Goal: Transaction & Acquisition: Purchase product/service

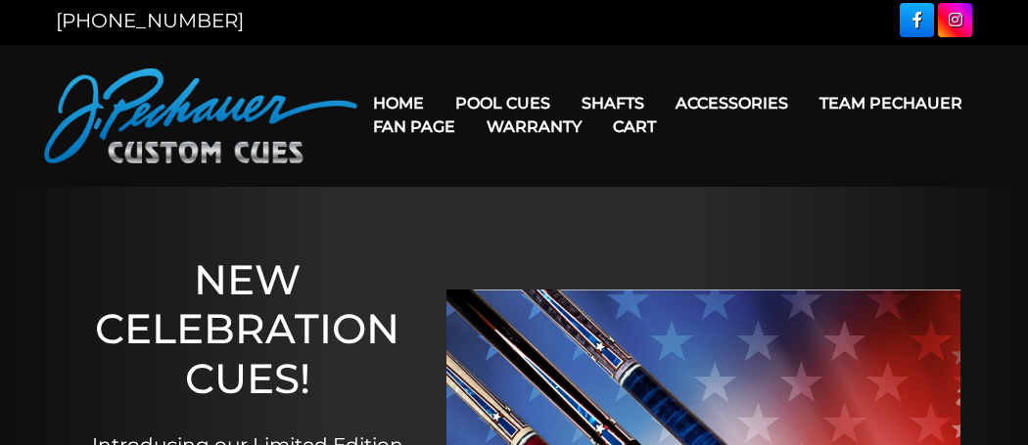
scroll to position [1, 0]
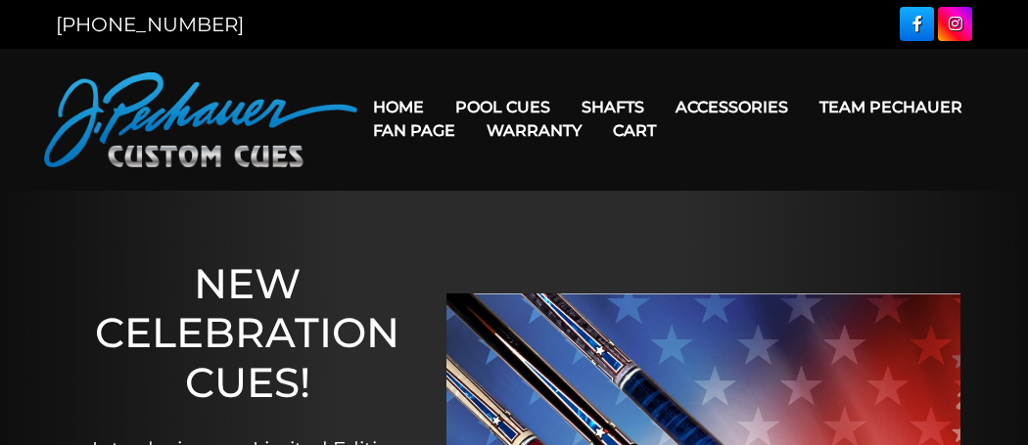
click at [522, 113] on link "Warranty" at bounding box center [534, 131] width 126 height 50
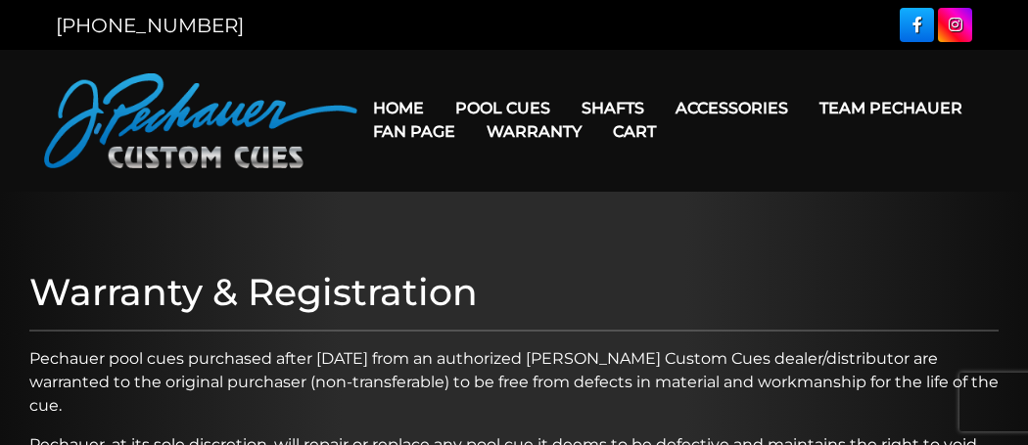
click at [514, 109] on link "Warranty" at bounding box center [534, 132] width 126 height 50
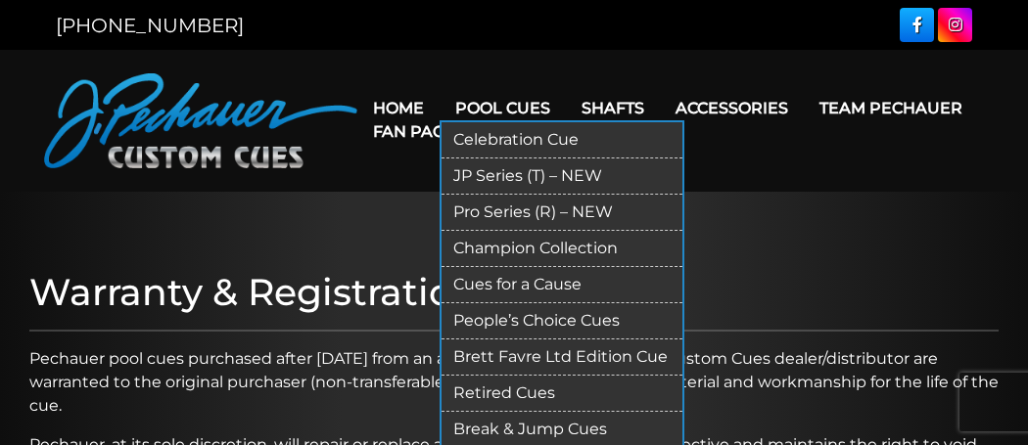
click at [609, 220] on link "Pro Series (R) – NEW" at bounding box center [561, 213] width 241 height 36
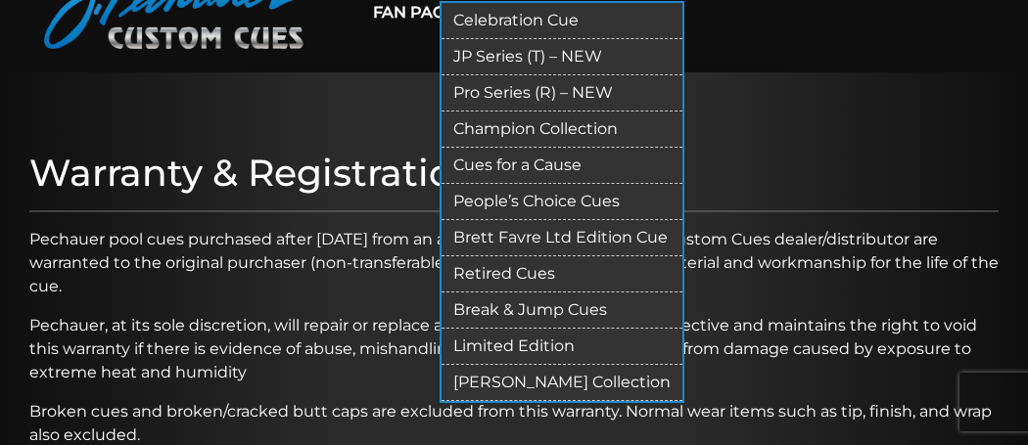
scroll to position [122, 0]
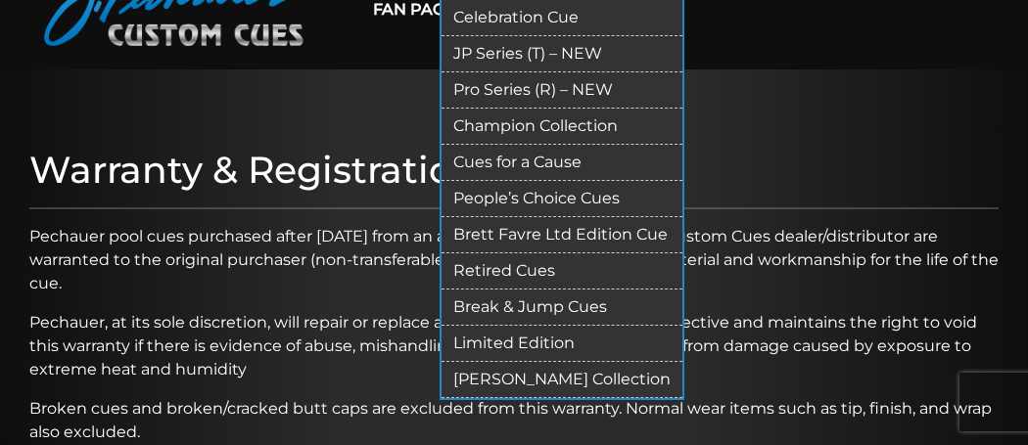
click at [627, 301] on link "Break & Jump Cues" at bounding box center [561, 308] width 241 height 36
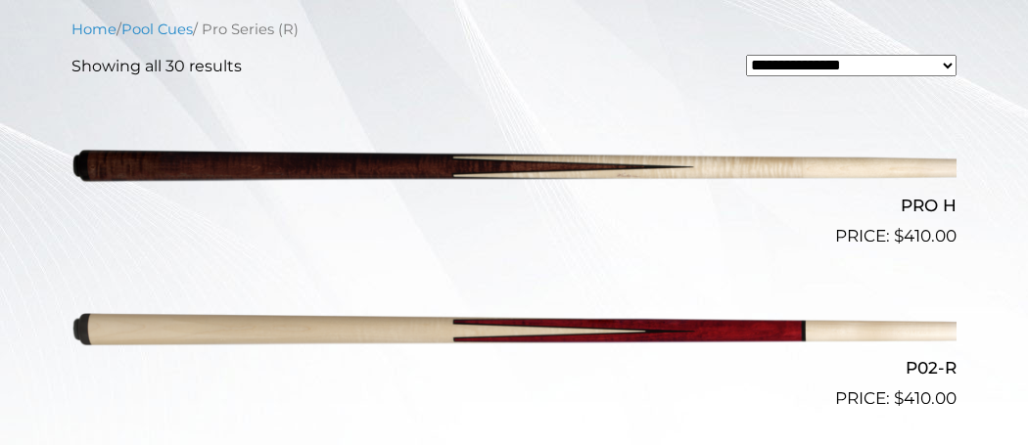
scroll to position [548, 0]
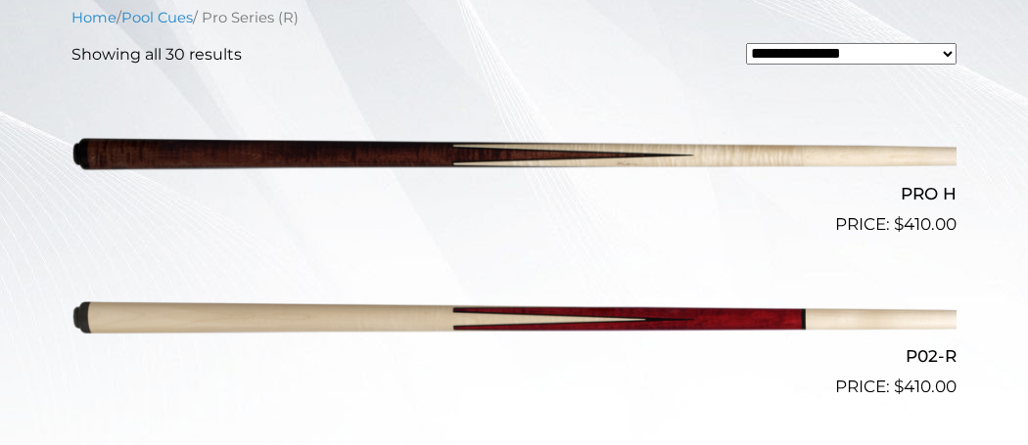
click at [94, 327] on img at bounding box center [513, 319] width 885 height 147
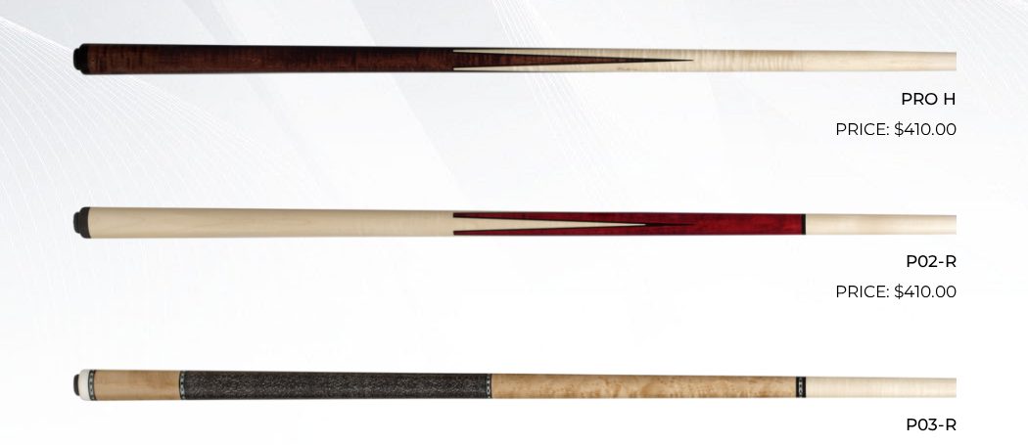
scroll to position [645, 0]
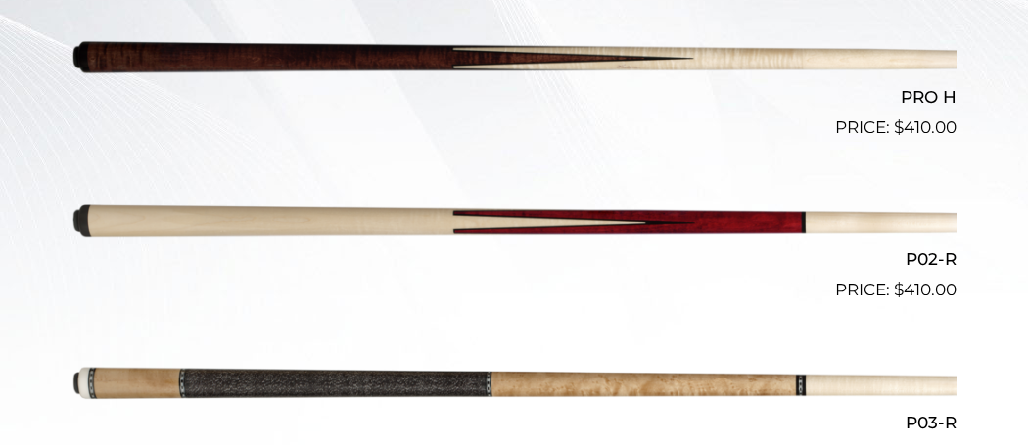
click at [123, 214] on img at bounding box center [513, 222] width 885 height 147
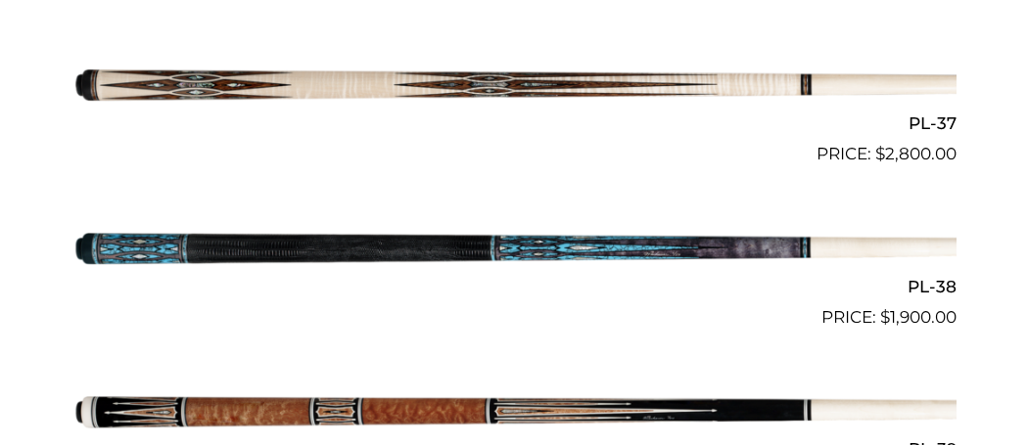
scroll to position [5024, 0]
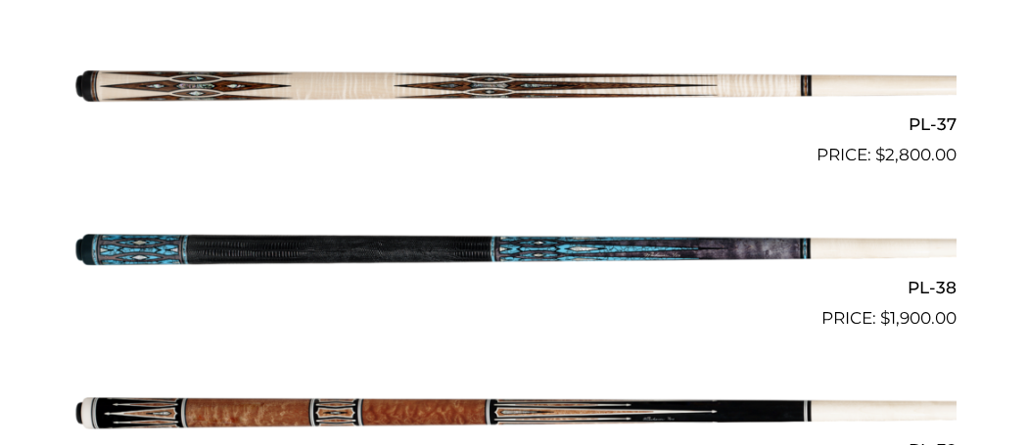
click at [73, 87] on img at bounding box center [513, 86] width 885 height 147
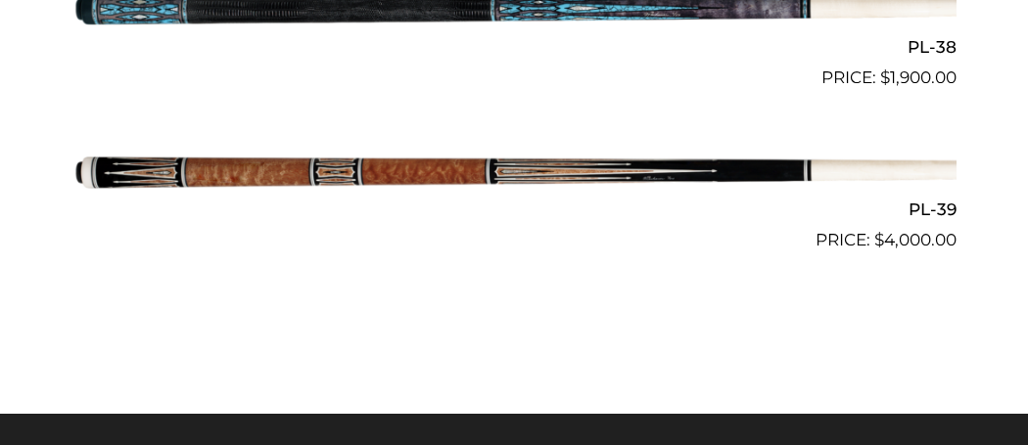
scroll to position [5268, 0]
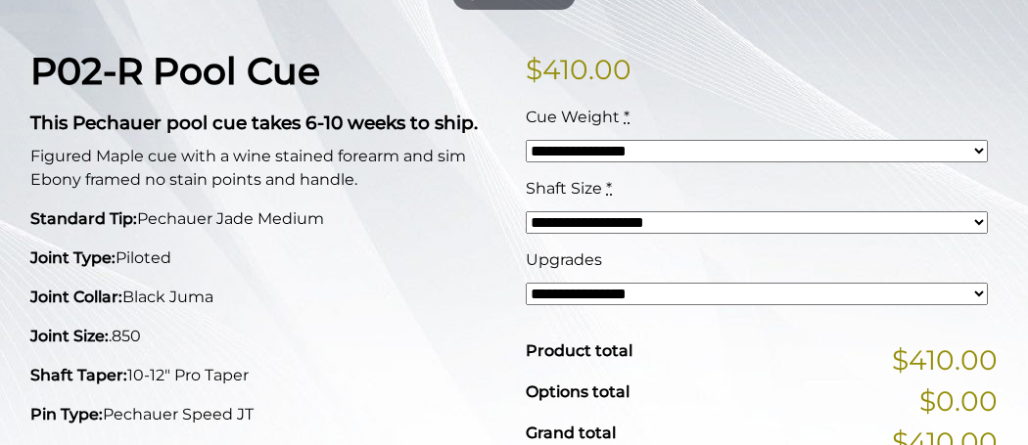
scroll to position [445, 0]
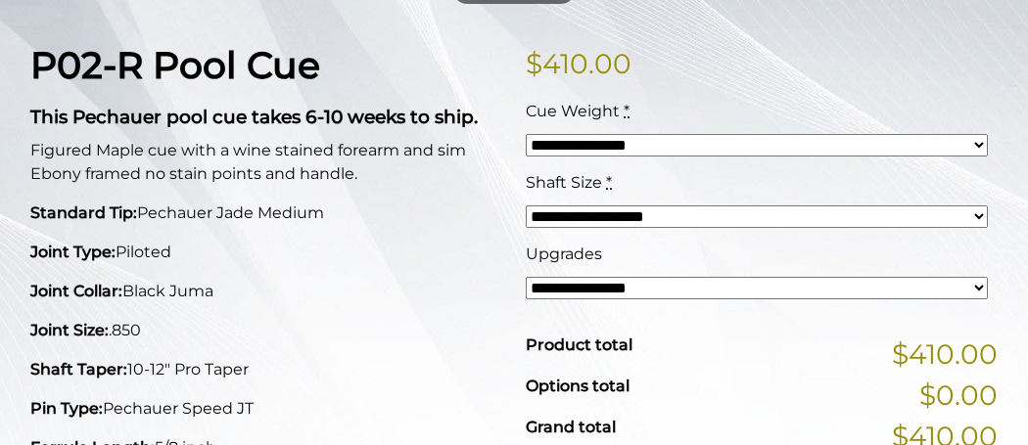
click at [981, 135] on select "**********" at bounding box center [757, 145] width 462 height 22
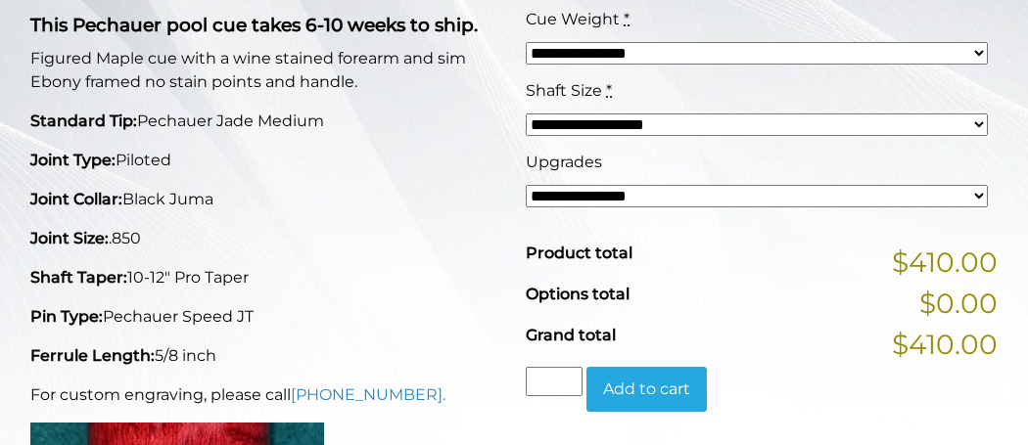
scroll to position [542, 0]
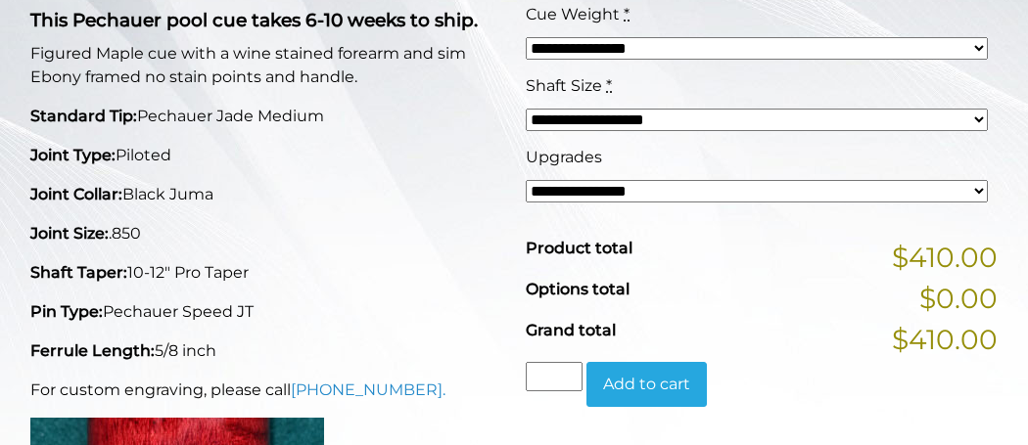
click at [614, 184] on select "**********" at bounding box center [757, 191] width 462 height 22
click at [571, 116] on select "**********" at bounding box center [757, 120] width 462 height 22
click at [526, 109] on select "**********" at bounding box center [757, 120] width 462 height 22
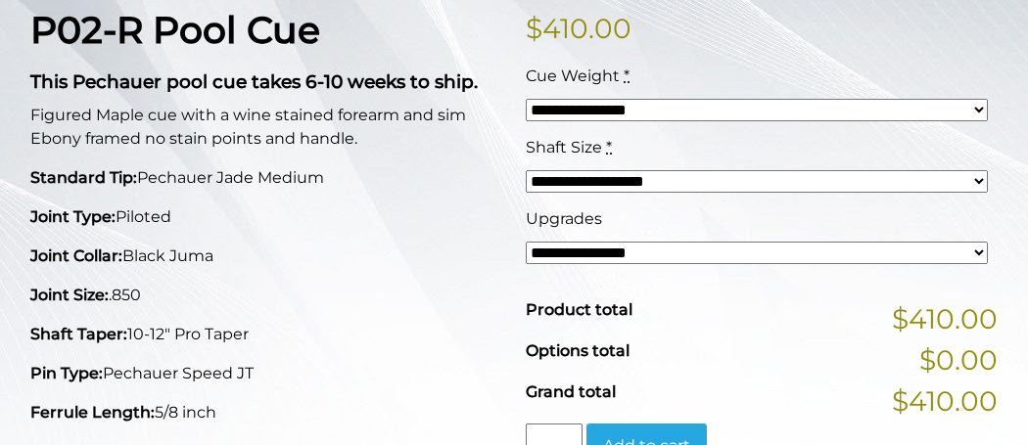
scroll to position [475, 0]
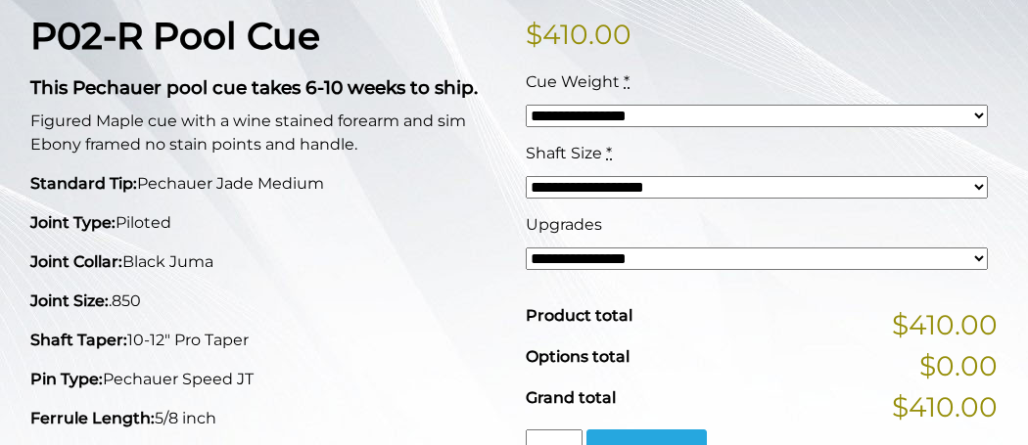
click at [489, 213] on p "Joint Type: Piloted" at bounding box center [266, 222] width 472 height 23
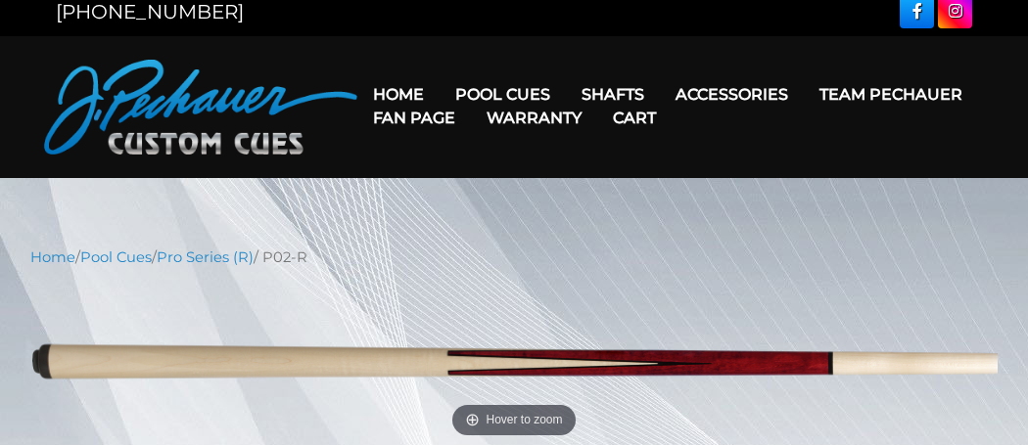
scroll to position [0, 0]
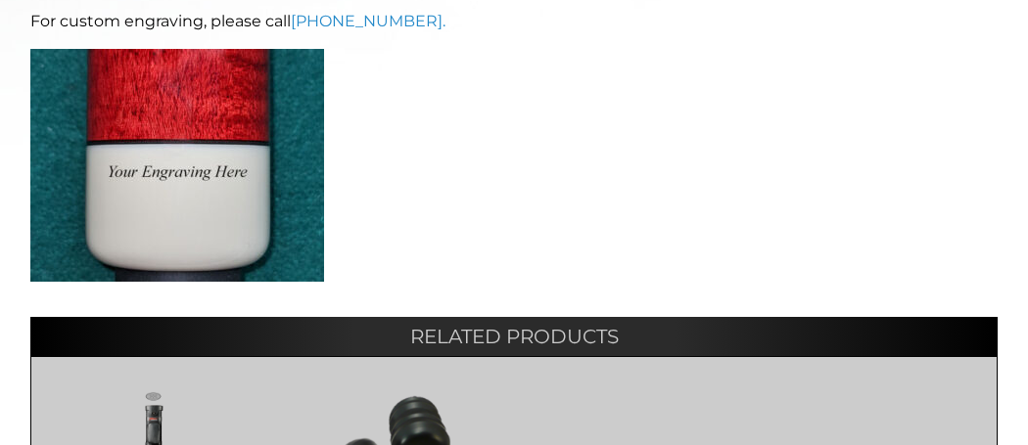
scroll to position [982, 0]
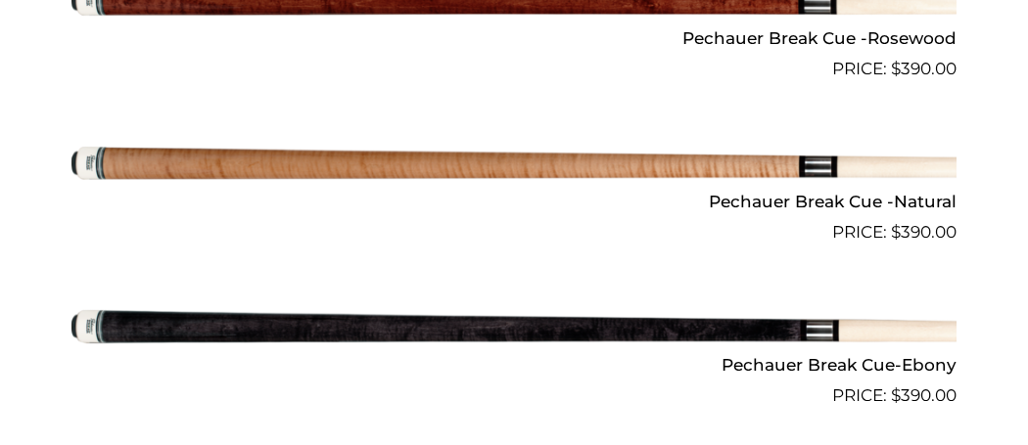
scroll to position [1140, 0]
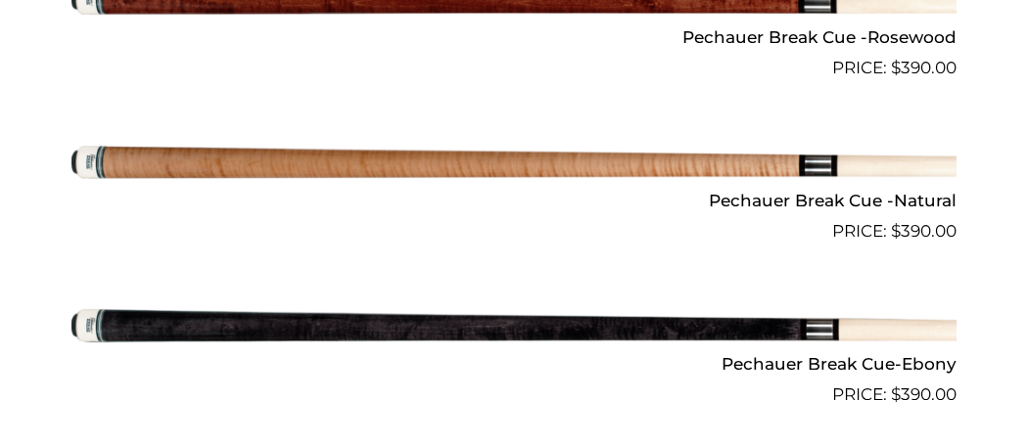
click at [84, 169] on img at bounding box center [513, 162] width 885 height 147
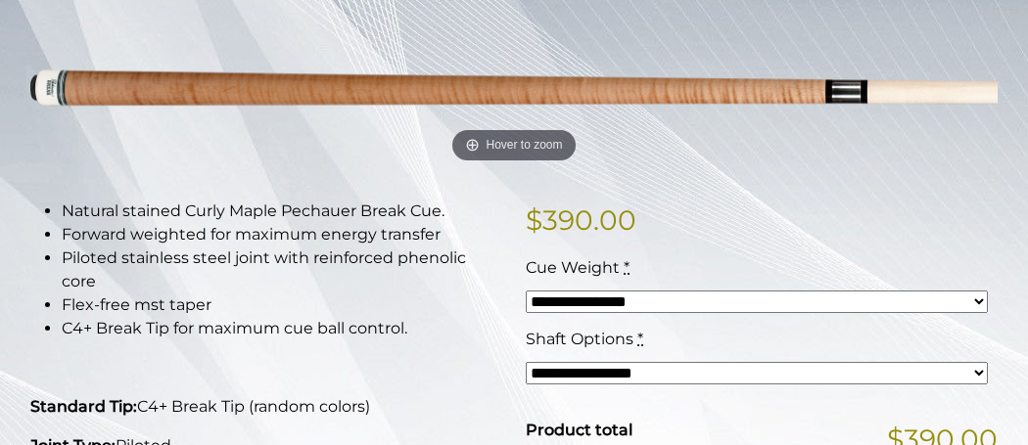
scroll to position [293, 0]
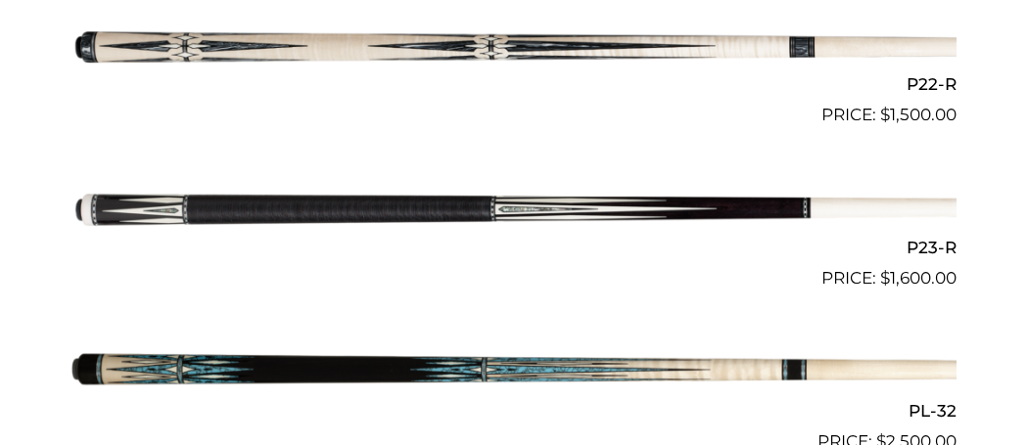
scroll to position [4090, 0]
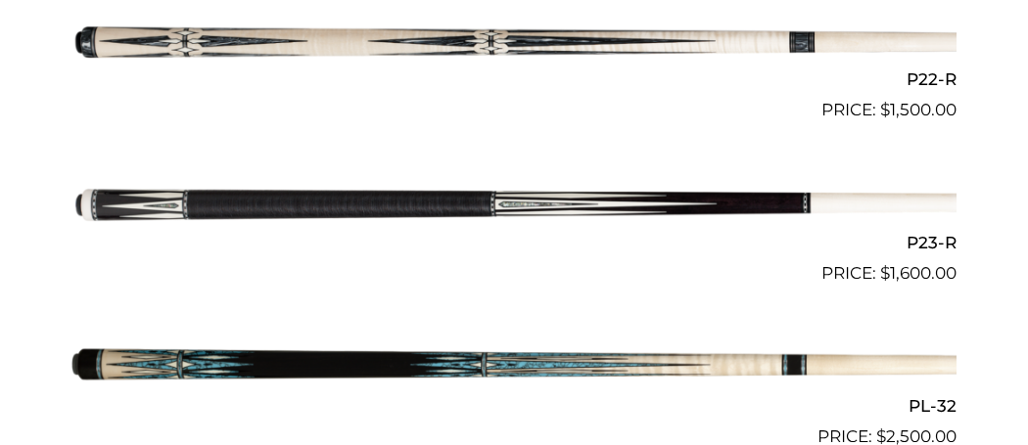
click at [104, 54] on img at bounding box center [513, 42] width 885 height 147
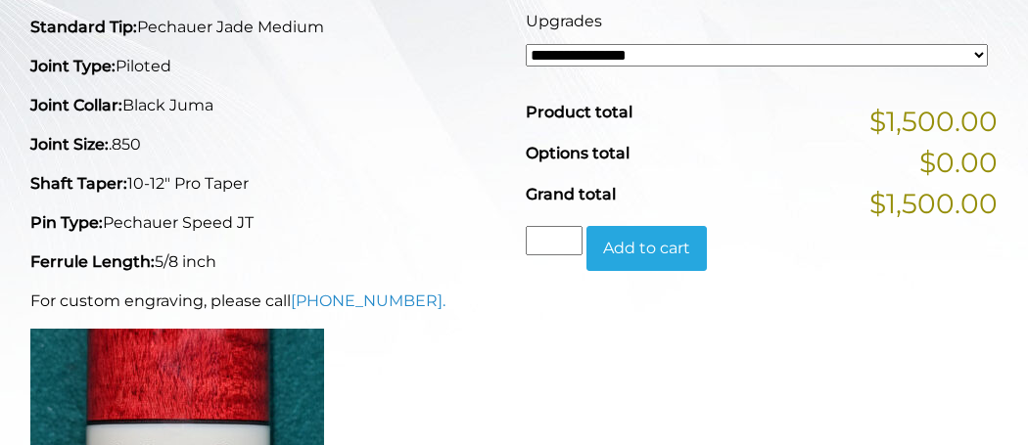
scroll to position [689, 0]
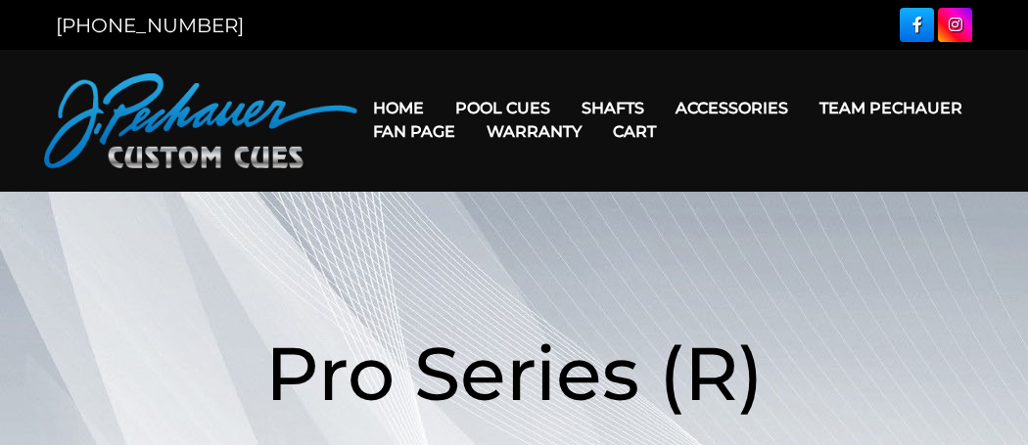
click at [625, 108] on link "Cart" at bounding box center [634, 132] width 74 height 50
click at [613, 114] on link "Cart" at bounding box center [634, 132] width 74 height 50
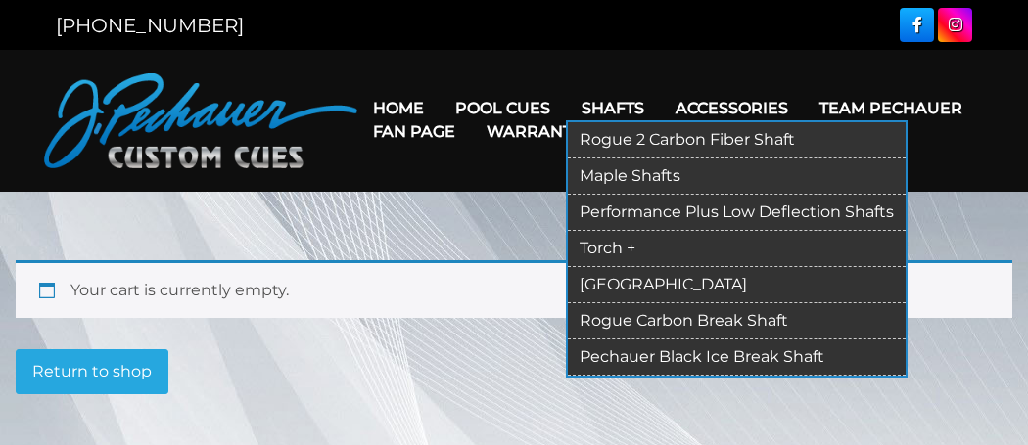
click at [814, 136] on link "Rogue 2 Carbon Fiber Shaft" at bounding box center [737, 140] width 338 height 36
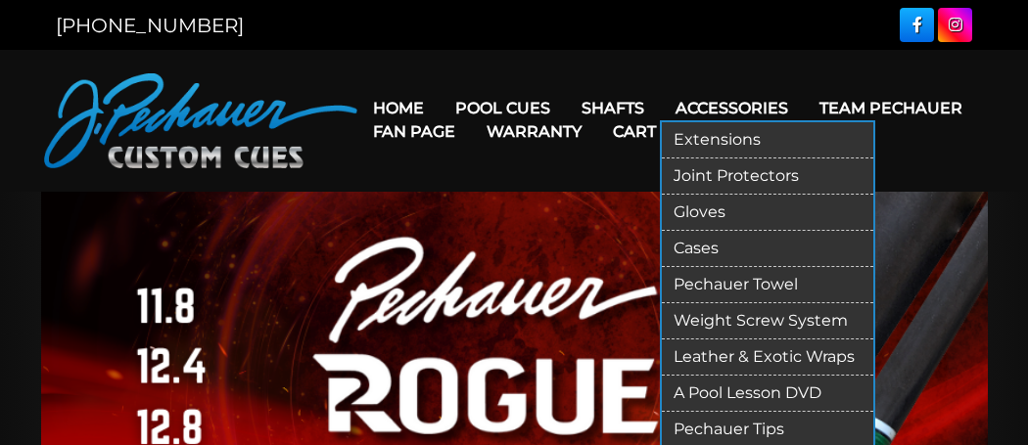
click at [780, 133] on link "Accessories" at bounding box center [732, 108] width 144 height 50
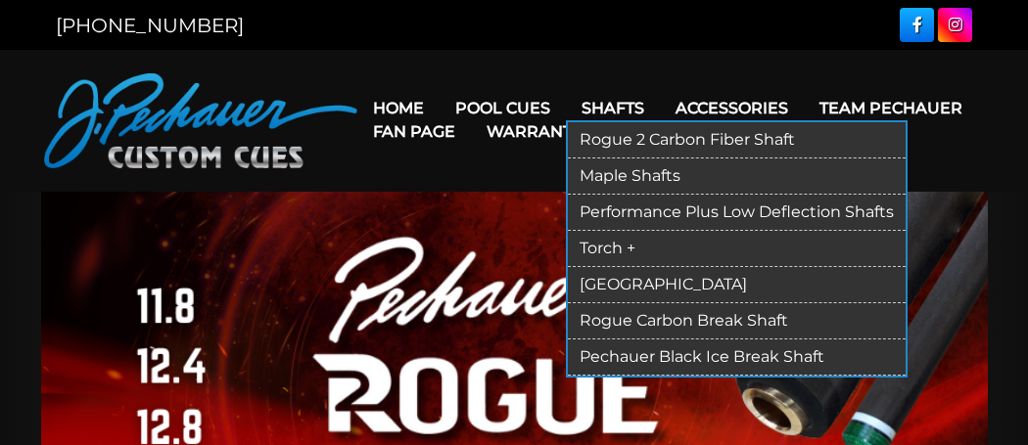
click at [608, 107] on link "Shafts" at bounding box center [613, 108] width 94 height 50
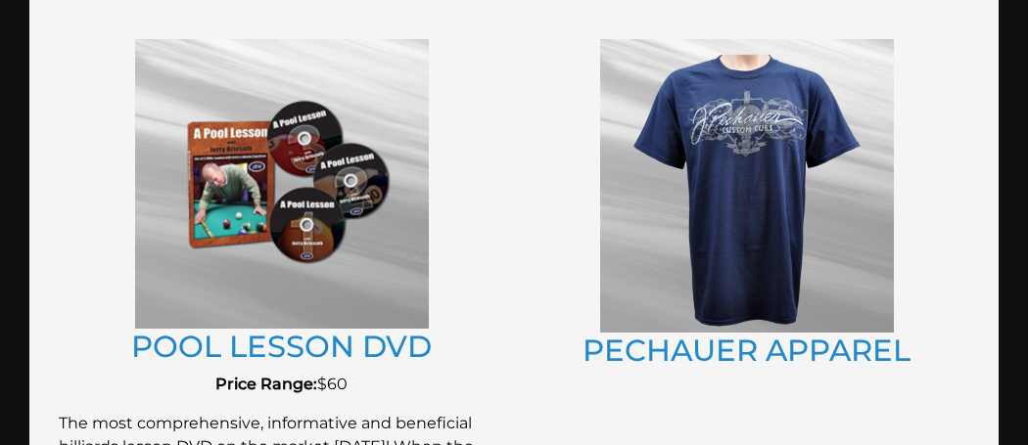
scroll to position [1814, 0]
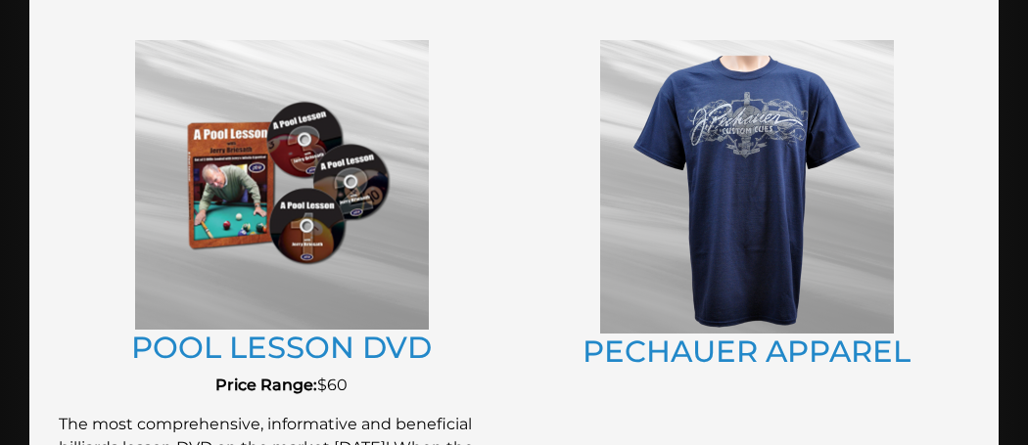
click at [765, 305] on img at bounding box center [747, 187] width 294 height 294
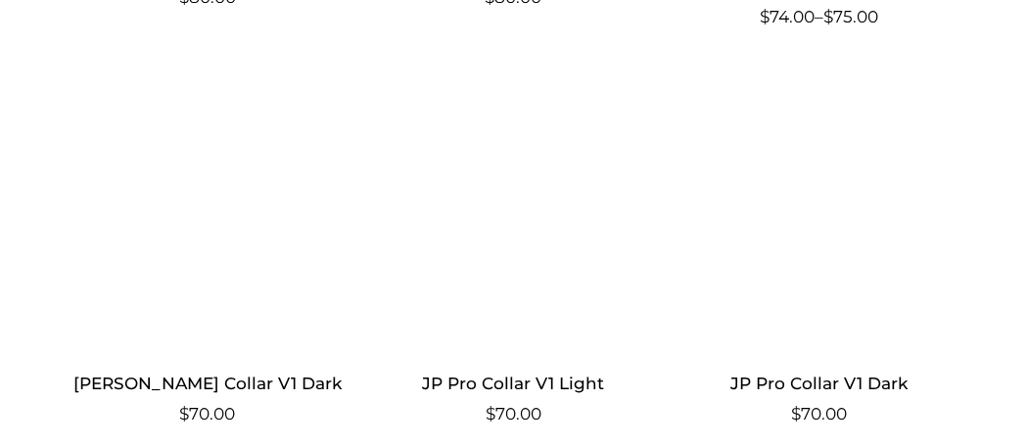
scroll to position [1708, 0]
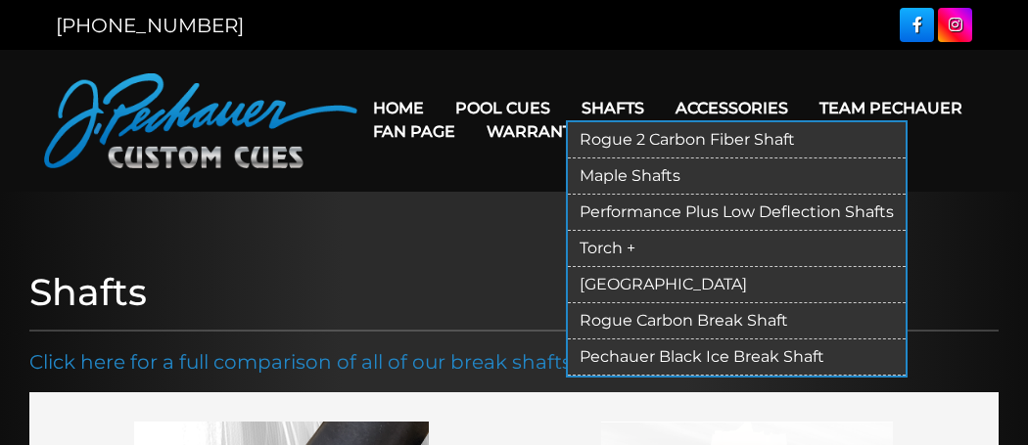
click at [628, 105] on link "Shafts" at bounding box center [613, 108] width 94 height 50
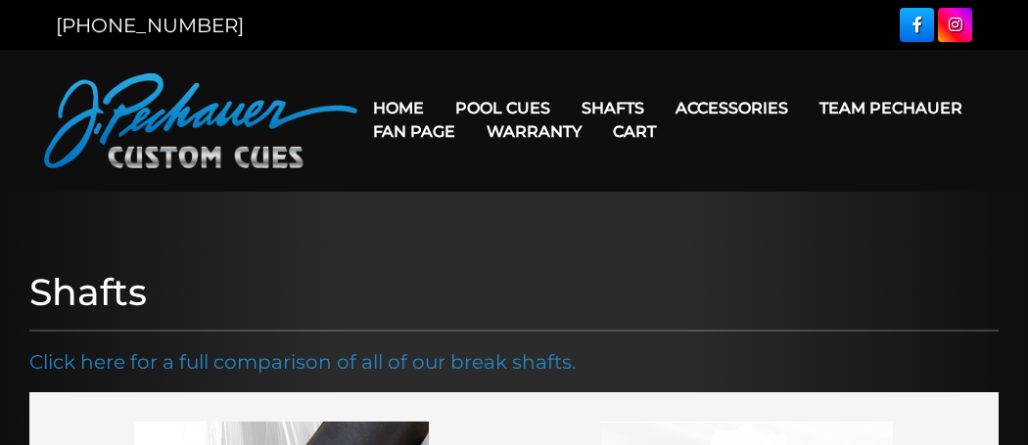
click at [611, 115] on link "Cart" at bounding box center [634, 132] width 74 height 50
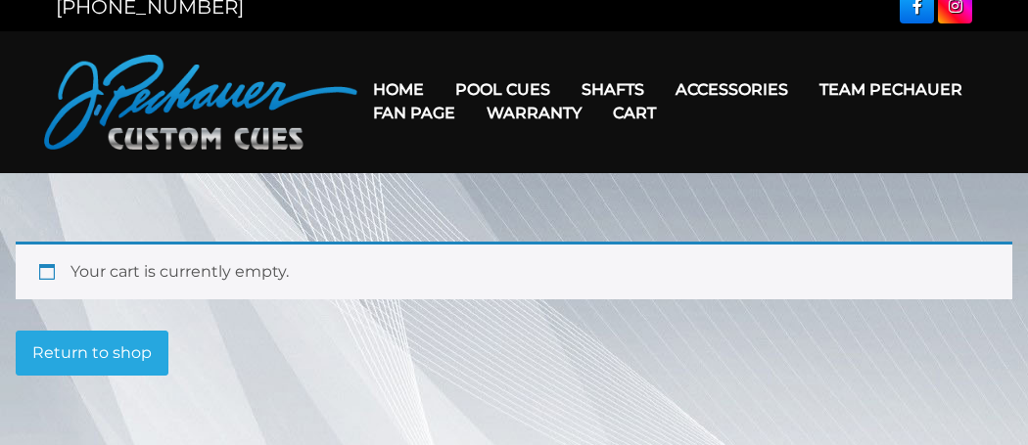
scroll to position [23, 0]
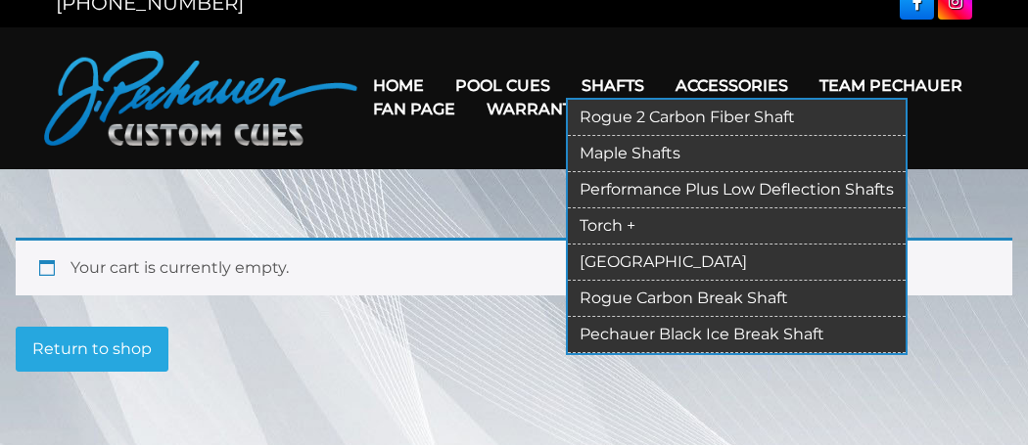
click at [779, 294] on link "Rogue Carbon Break Shaft" at bounding box center [737, 299] width 338 height 36
click at [788, 116] on link "Rogue 2 Carbon Fiber Shaft" at bounding box center [737, 118] width 338 height 36
click at [685, 156] on link "Maple Shafts" at bounding box center [737, 154] width 338 height 36
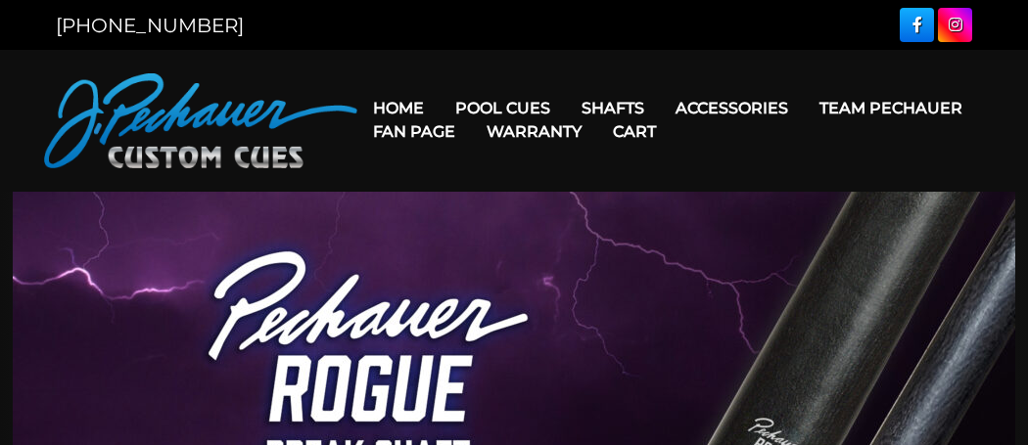
click at [779, 302] on img at bounding box center [514, 383] width 1002 height 382
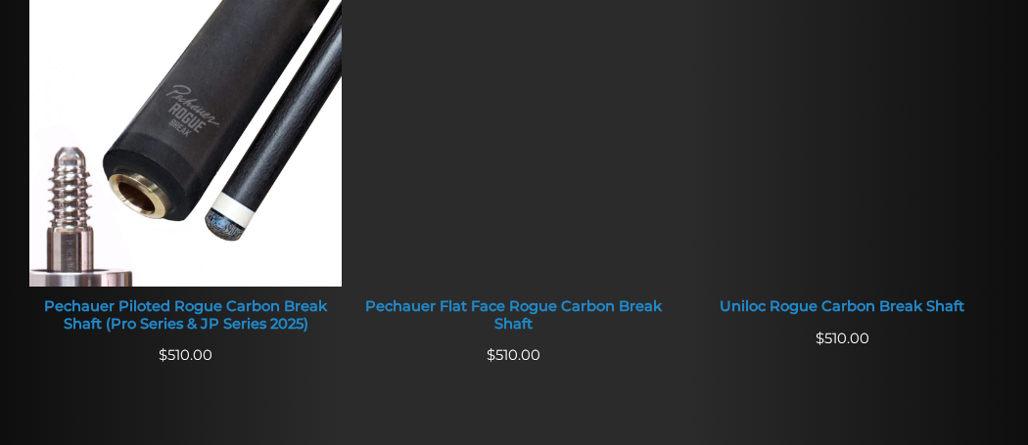
scroll to position [842, 0]
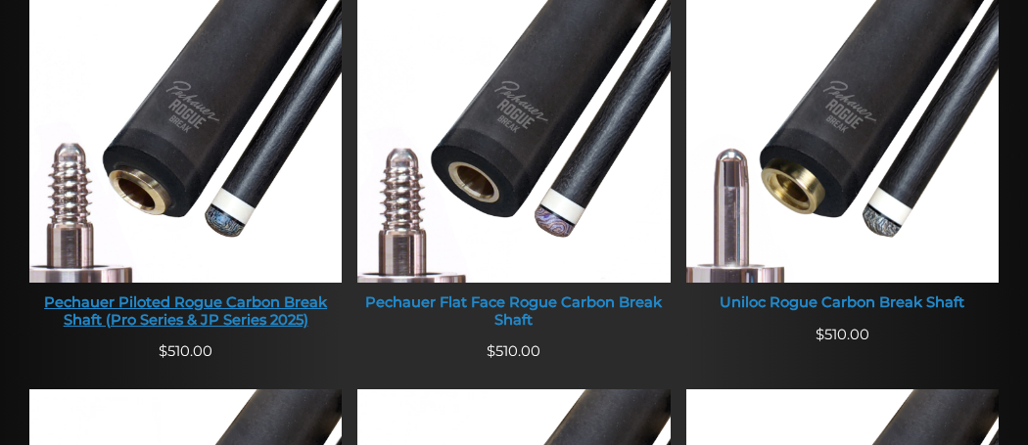
click at [79, 314] on div "Pechauer Piloted Rogue Carbon Break Shaft (Pro Series & JP Series 2025)" at bounding box center [185, 312] width 312 height 34
click at [70, 254] on img at bounding box center [185, 116] width 312 height 333
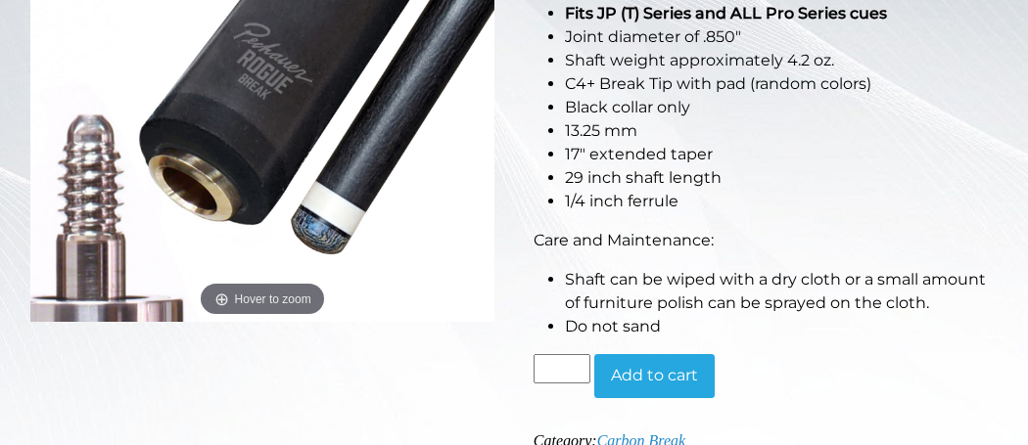
scroll to position [490, 0]
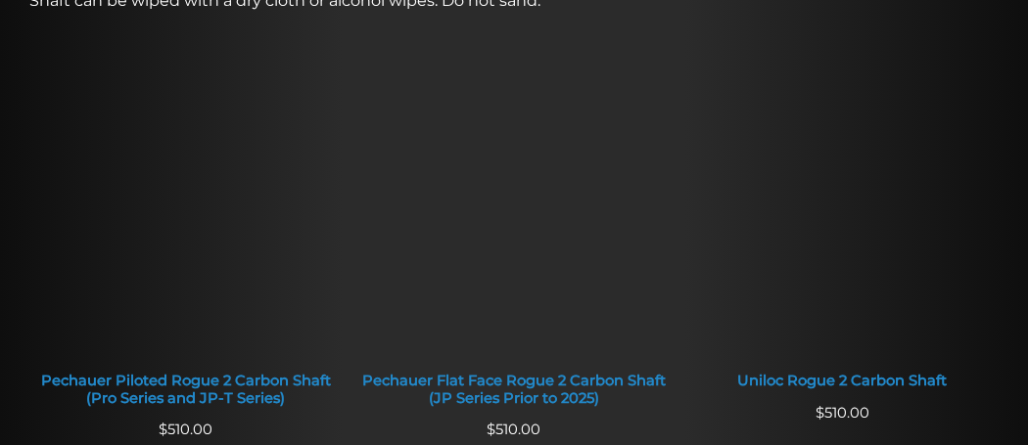
scroll to position [828, 0]
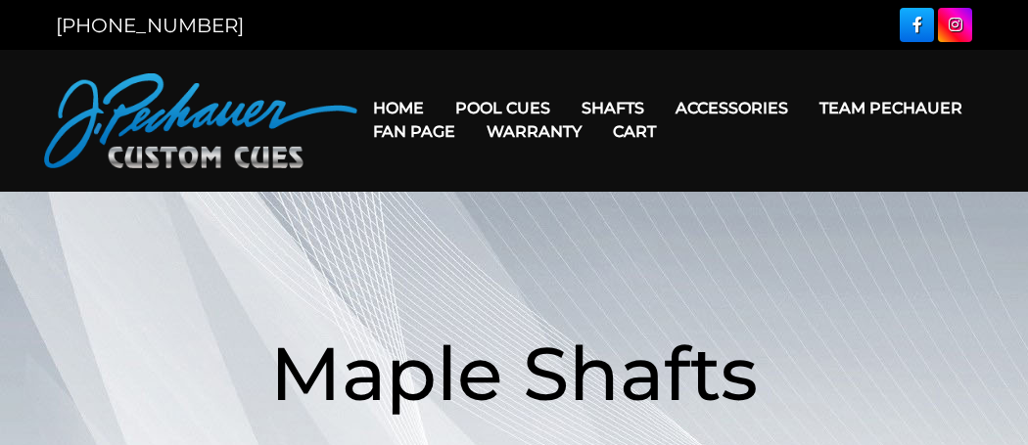
click at [645, 153] on link "Cart" at bounding box center [634, 132] width 74 height 50
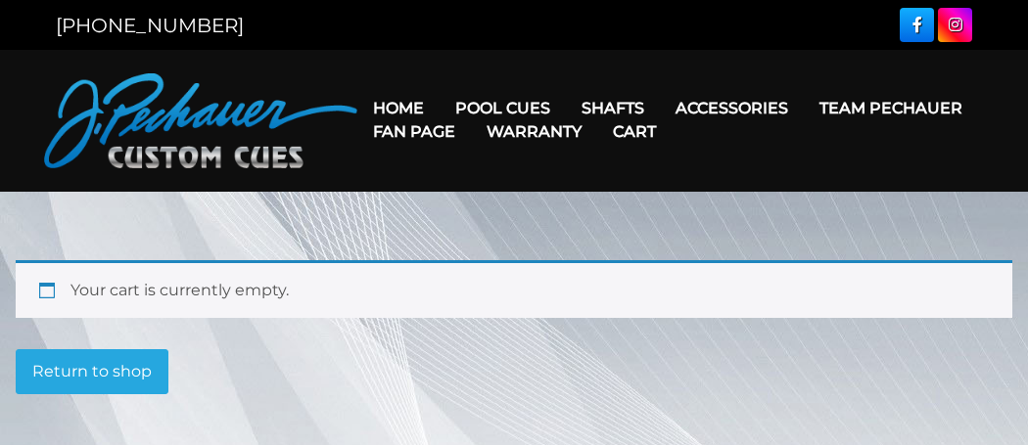
scroll to position [2, 0]
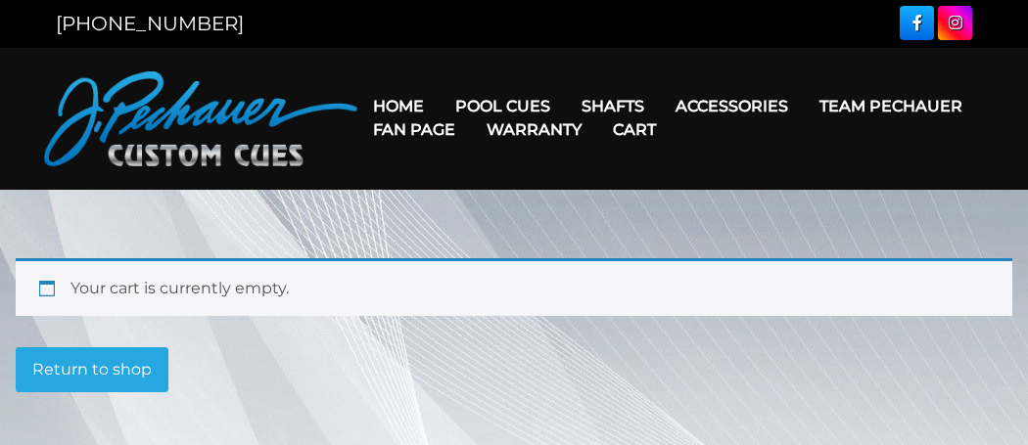
click at [604, 107] on link "Cart" at bounding box center [634, 130] width 74 height 50
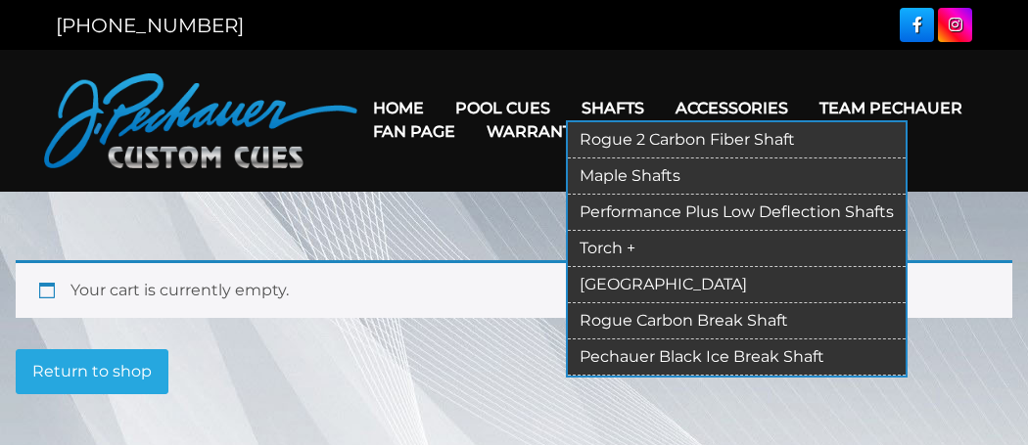
click at [674, 178] on link "Maple Shafts" at bounding box center [737, 177] width 338 height 36
click at [734, 217] on link "Performance Plus Low Deflection Shafts" at bounding box center [737, 213] width 338 height 36
click at [817, 137] on link "Rogue 2 Carbon Fiber Shaft" at bounding box center [737, 140] width 338 height 36
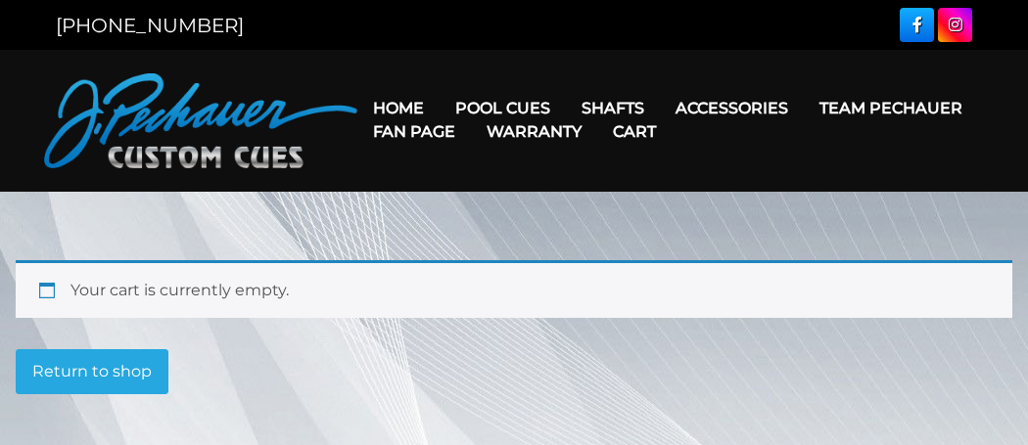
click at [962, 214] on main "Your cart is currently empty. Return to shop" at bounding box center [514, 335] width 1028 height 287
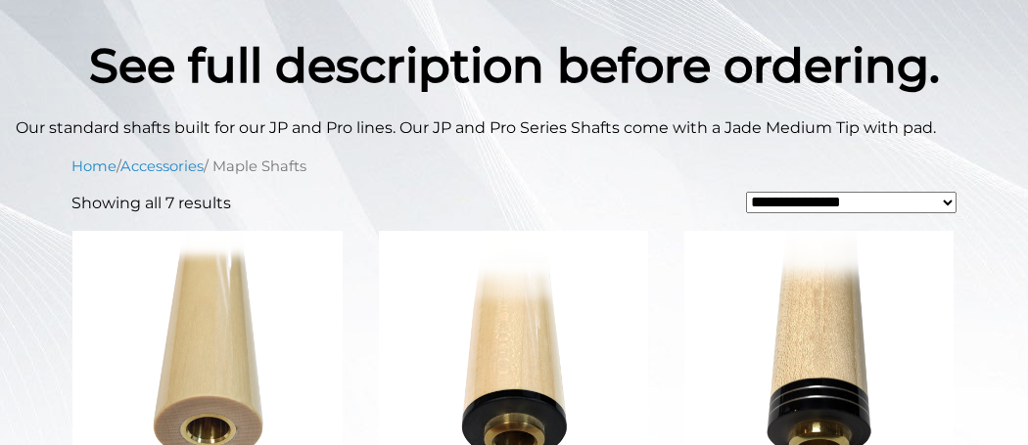
scroll to position [455, 0]
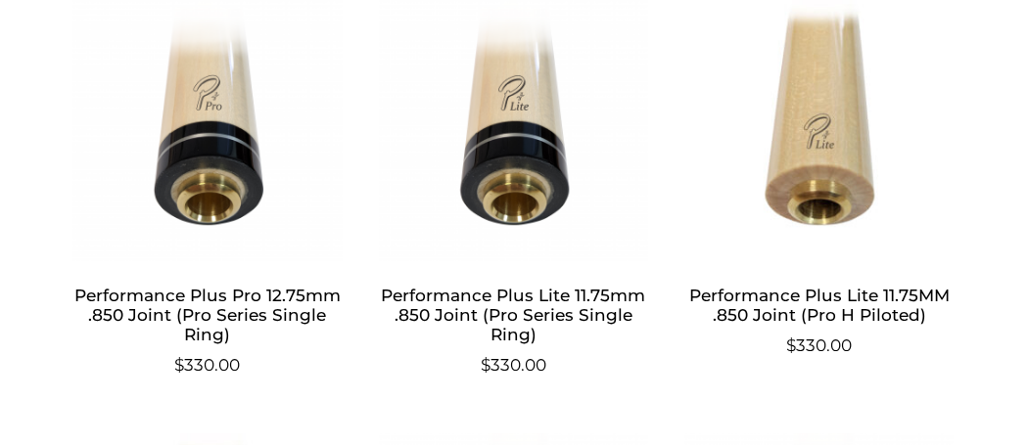
scroll to position [1584, 0]
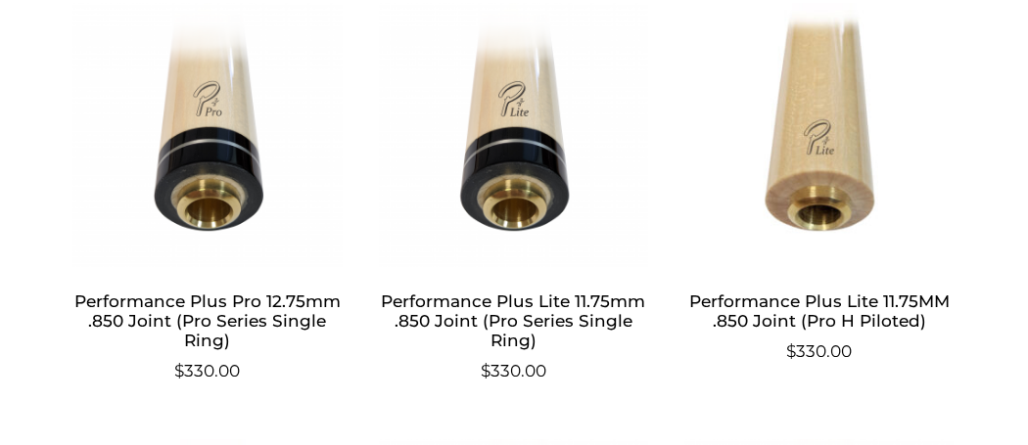
click at [556, 179] on img at bounding box center [513, 135] width 272 height 264
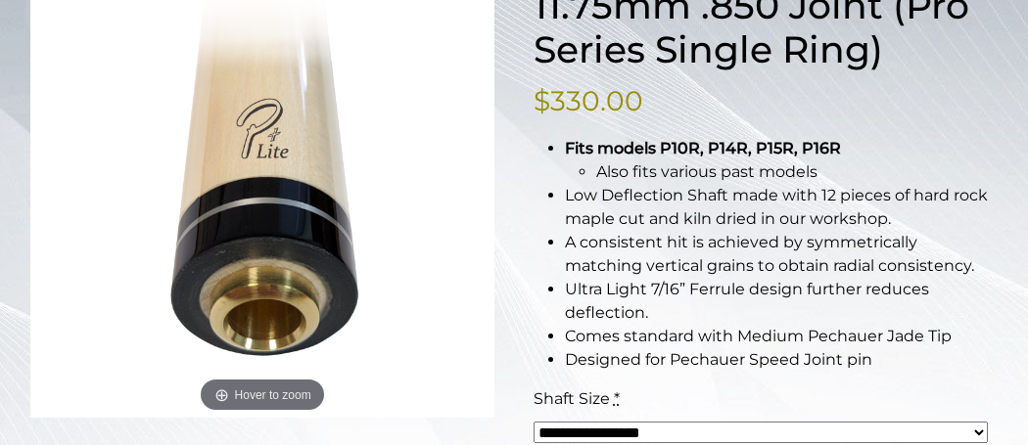
scroll to position [363, 0]
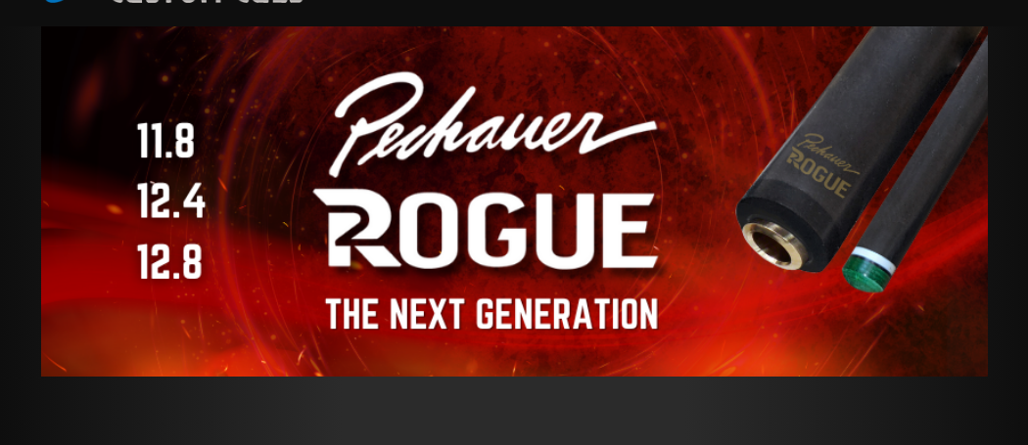
scroll to position [156, 0]
